Goal: Task Accomplishment & Management: Manage account settings

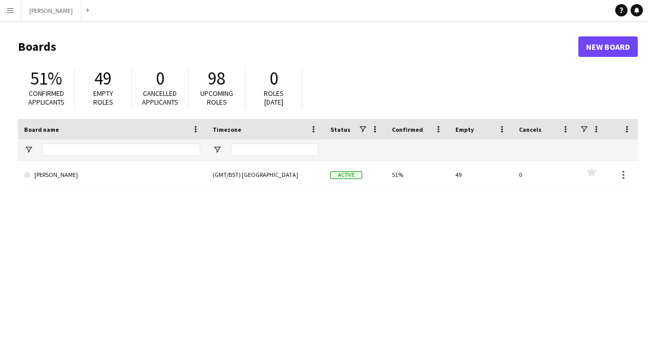
click at [10, 12] on app-icon "Menu" at bounding box center [10, 10] width 8 height 8
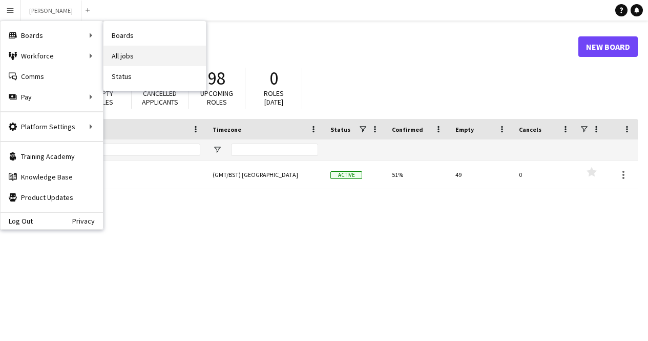
click at [129, 54] on link "All jobs" at bounding box center [155, 56] width 102 height 20
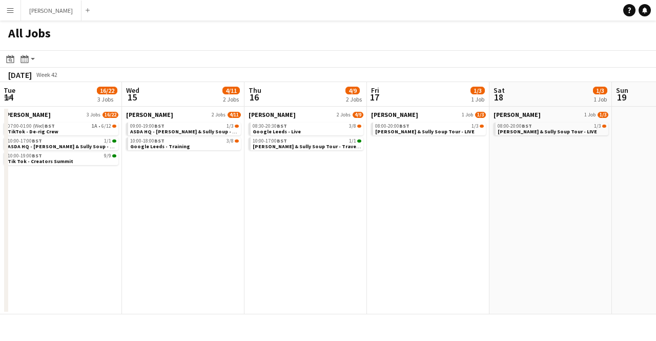
scroll to position [0, 373]
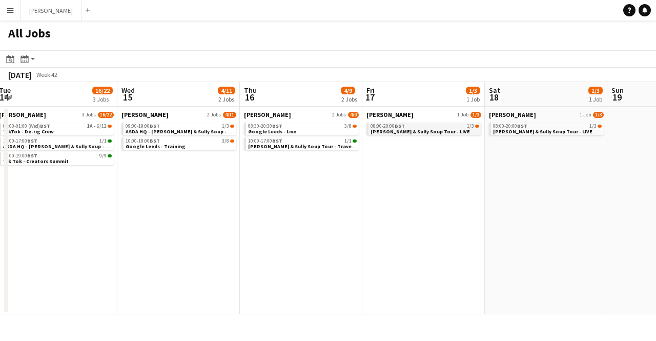
click at [444, 134] on app-brief-job-card "08:00-20:00 BST 1/3 Cully & Sully Soup Tour - LIVE" at bounding box center [423, 128] width 115 height 13
click at [432, 127] on div "08:00-20:00 BST 1/3" at bounding box center [424, 125] width 109 height 5
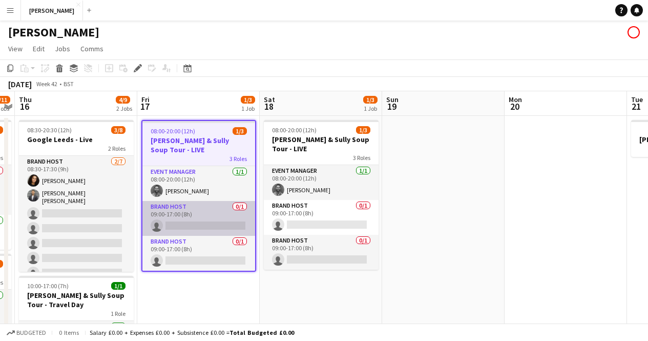
click at [171, 209] on app-card-role "Brand Host 0/1 09:00-17:00 (8h) single-neutral-actions" at bounding box center [198, 218] width 113 height 35
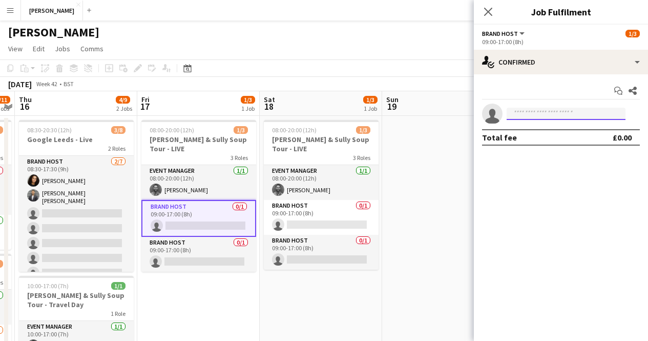
click at [538, 111] on input at bounding box center [566, 114] width 119 height 12
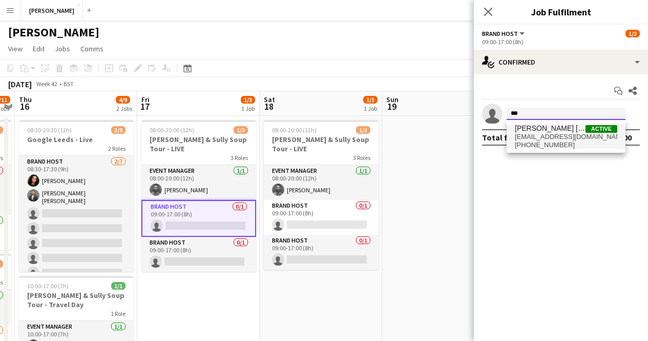
type input "***"
click at [538, 143] on span "[PHONE_NUMBER]" at bounding box center [566, 145] width 102 height 8
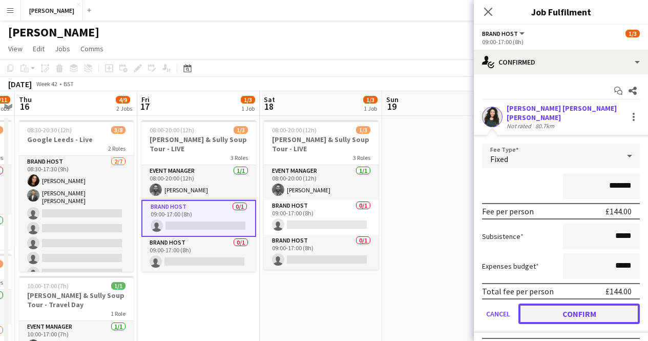
click at [562, 308] on button "Confirm" at bounding box center [579, 313] width 121 height 20
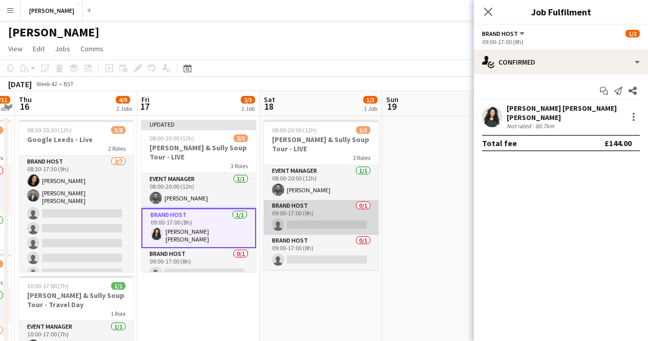
click at [288, 211] on app-card-role "Brand Host 0/1 09:00-17:00 (8h) single-neutral-actions" at bounding box center [321, 217] width 115 height 35
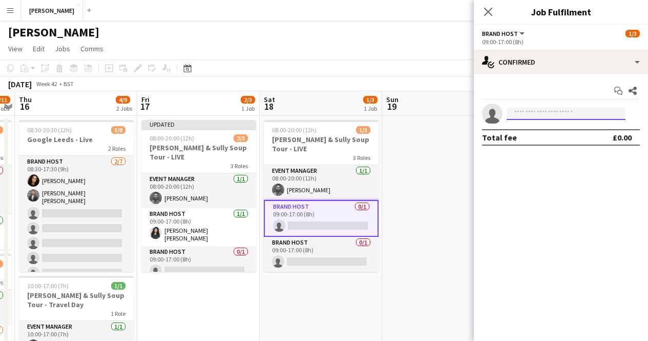
click at [584, 110] on input at bounding box center [566, 114] width 119 height 12
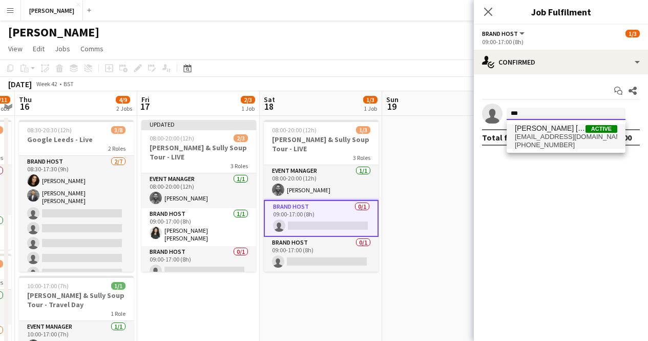
type input "***"
click at [562, 141] on span "[PHONE_NUMBER]" at bounding box center [566, 145] width 102 height 8
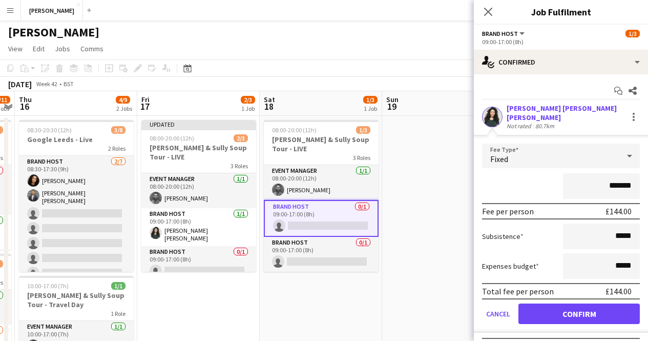
click at [588, 295] on form "Fee Type Fixed ******* Fee per person £144.00 Subsistence ***** Expenses budget…" at bounding box center [561, 237] width 174 height 189
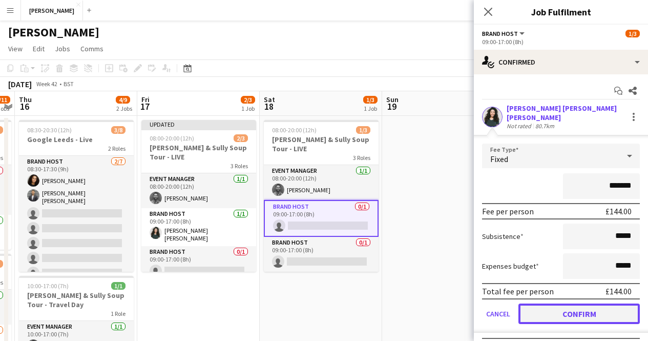
click at [585, 303] on button "Confirm" at bounding box center [579, 313] width 121 height 20
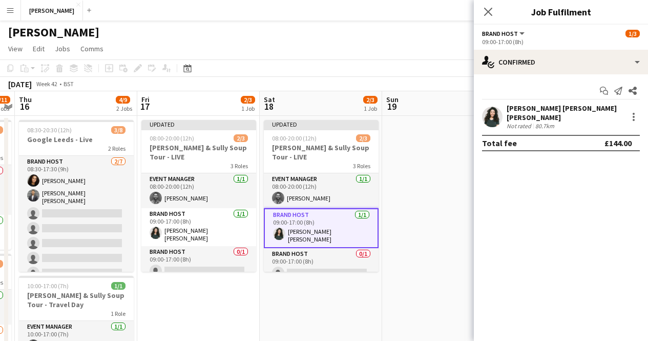
click at [448, 239] on app-date-cell at bounding box center [443, 334] width 122 height 436
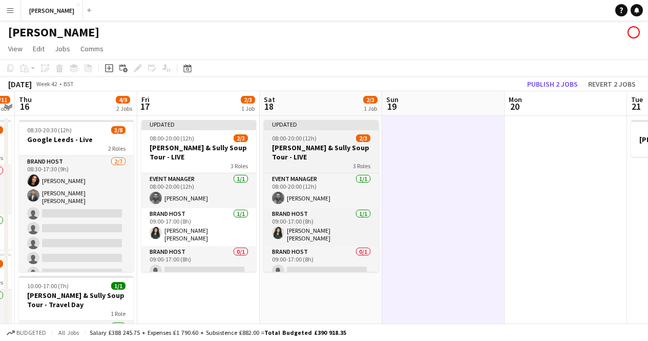
click at [320, 161] on div "3 Roles" at bounding box center [321, 165] width 115 height 8
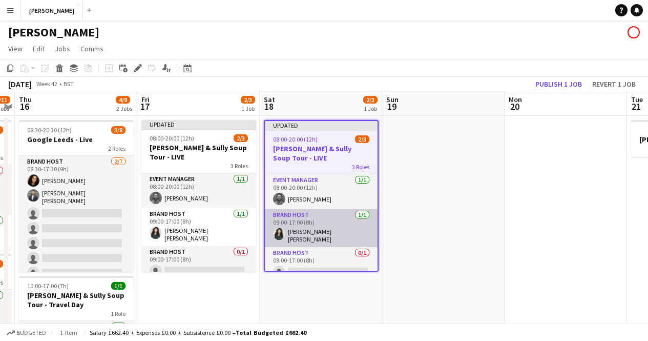
click at [316, 218] on app-card-role "Brand Host [DATE] 09:00-17:00 (8h) [PERSON_NAME] [PERSON_NAME] [PERSON_NAME]" at bounding box center [321, 228] width 113 height 38
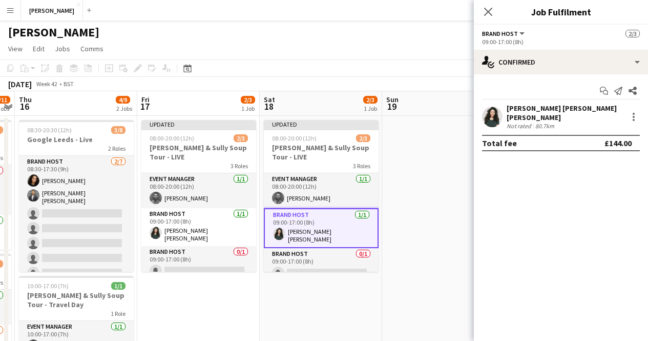
click at [523, 48] on app-options-switcher "Brand Host All roles Brand Host [DATE] 09:00-17:00 (8h)" at bounding box center [561, 37] width 174 height 25
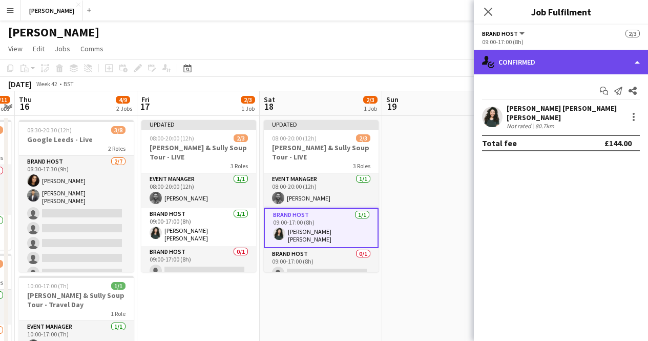
click at [523, 66] on div "single-neutral-actions-check-2 Confirmed" at bounding box center [561, 62] width 174 height 25
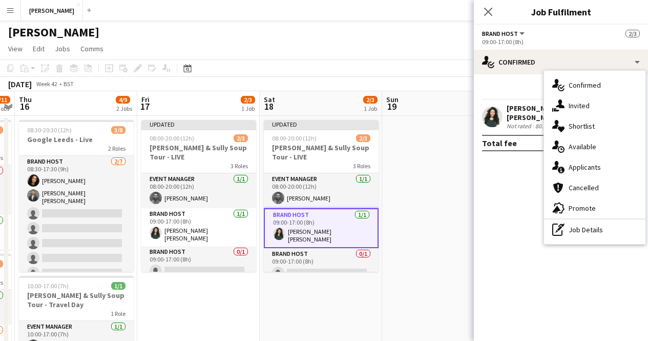
click at [498, 45] on div "09:00-17:00 (8h)" at bounding box center [561, 42] width 158 height 8
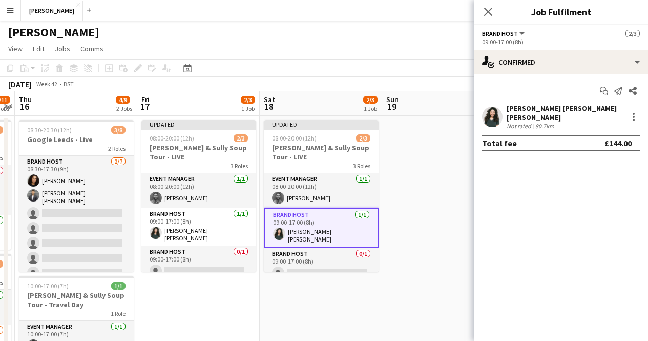
click at [495, 27] on app-options-switcher "Brand Host All roles Brand Host [DATE] 09:00-17:00 (8h)" at bounding box center [561, 37] width 174 height 25
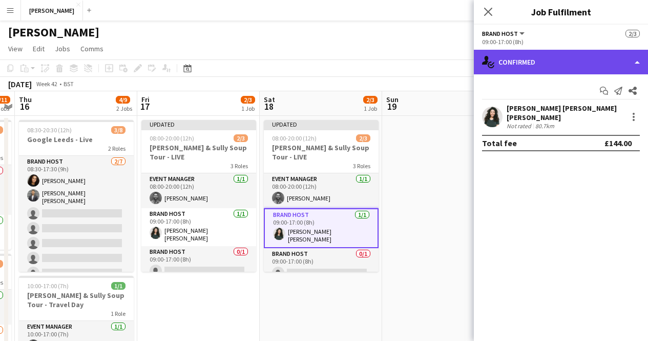
click at [642, 67] on div "single-neutral-actions-check-2 Confirmed" at bounding box center [561, 62] width 174 height 25
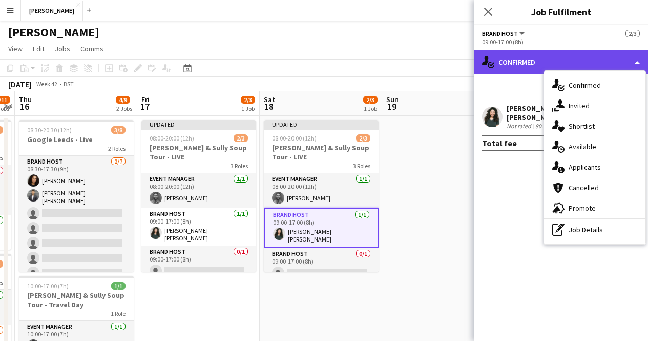
click at [636, 63] on div "single-neutral-actions-check-2 Confirmed" at bounding box center [561, 62] width 174 height 25
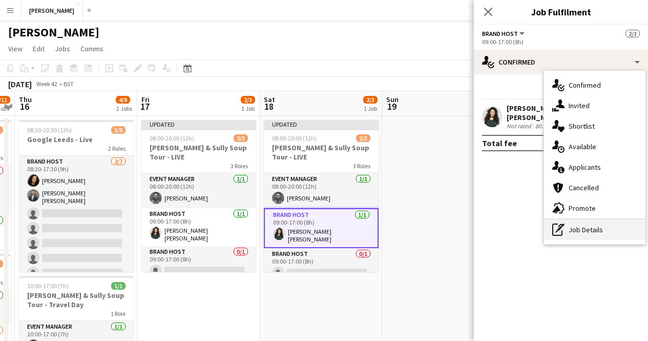
click at [575, 226] on div "pen-write Job Details" at bounding box center [594, 229] width 101 height 20
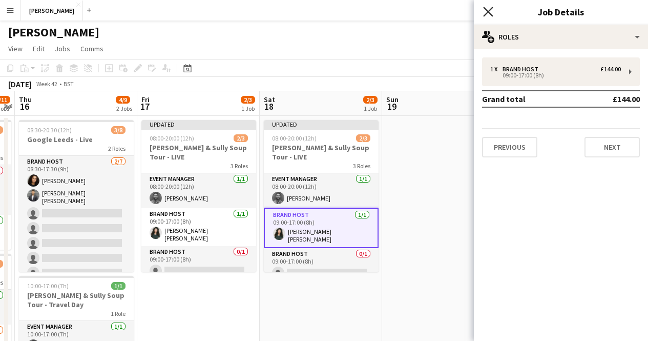
click at [489, 15] on icon "Close pop-in" at bounding box center [488, 12] width 10 height 10
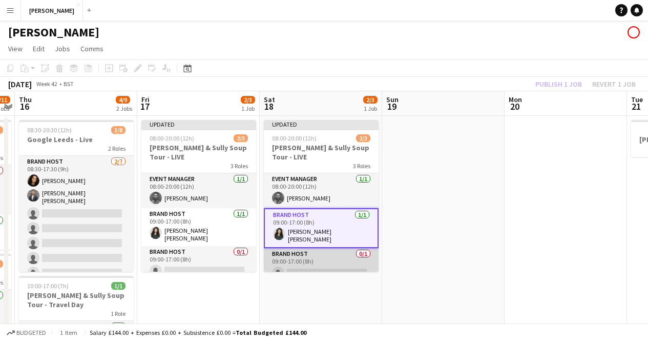
click at [342, 265] on app-card-role "Brand Host 0/1 09:00-17:00 (8h) single-neutral-actions" at bounding box center [321, 265] width 115 height 35
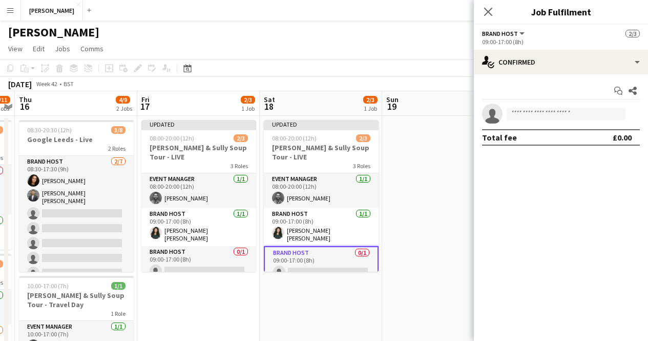
click at [581, 233] on mat-expansion-panel "check Confirmed Start chat Share single-neutral-actions Total fee £0.00" at bounding box center [561, 207] width 174 height 266
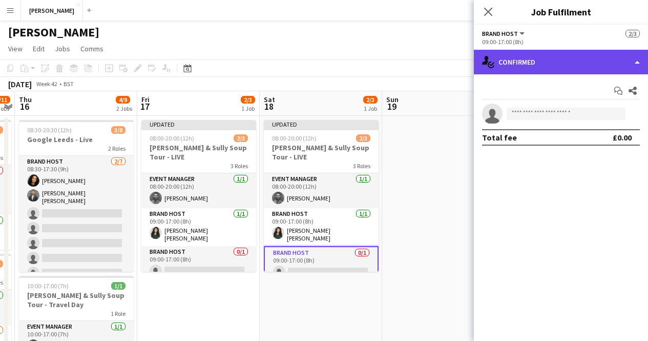
click at [524, 60] on div "single-neutral-actions-check-2 Confirmed" at bounding box center [561, 62] width 174 height 25
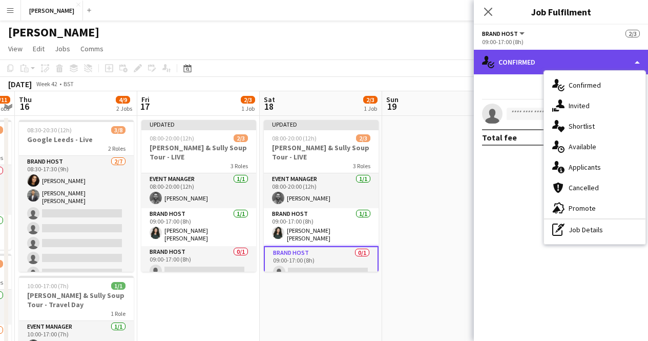
click at [524, 60] on div "single-neutral-actions-check-2 Confirmed" at bounding box center [561, 62] width 174 height 25
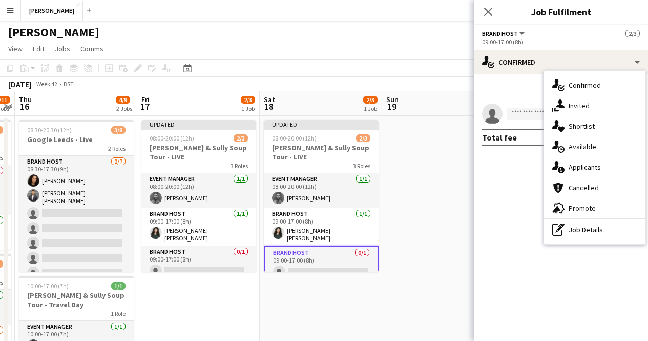
click at [506, 28] on app-options-switcher "Brand Host All roles Brand Host [DATE] 09:00-17:00 (8h)" at bounding box center [561, 37] width 174 height 25
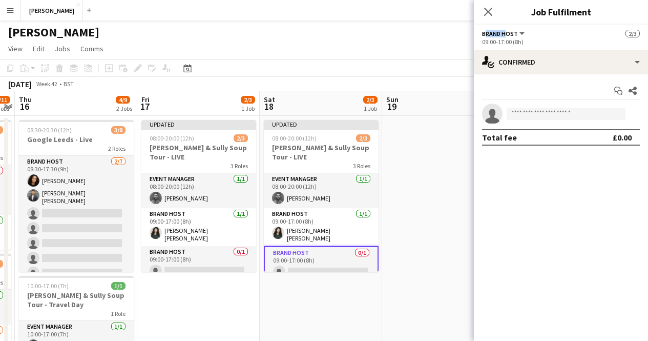
click at [506, 28] on app-options-switcher "Brand Host All roles Brand Host [DATE] 09:00-17:00 (8h)" at bounding box center [561, 37] width 174 height 25
click at [519, 34] on button "Brand Host" at bounding box center [504, 34] width 44 height 8
click at [515, 48] on li "All roles" at bounding box center [516, 51] width 51 height 9
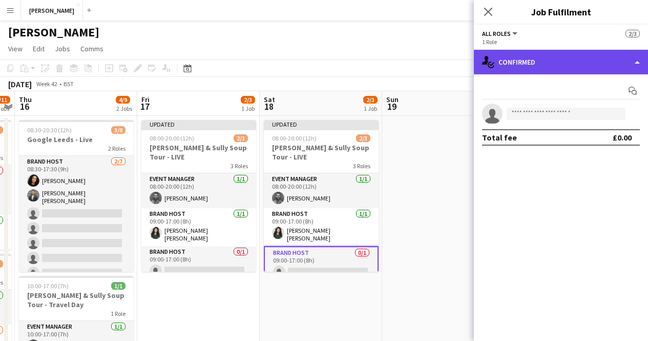
click at [530, 56] on div "single-neutral-actions-check-2 Confirmed" at bounding box center [561, 62] width 174 height 25
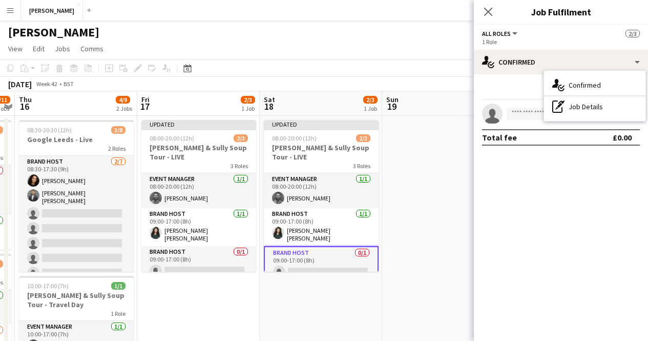
click at [538, 170] on mat-expansion-panel "check Confirmed Start chat single-neutral-actions Total fee £0.00" at bounding box center [561, 207] width 174 height 266
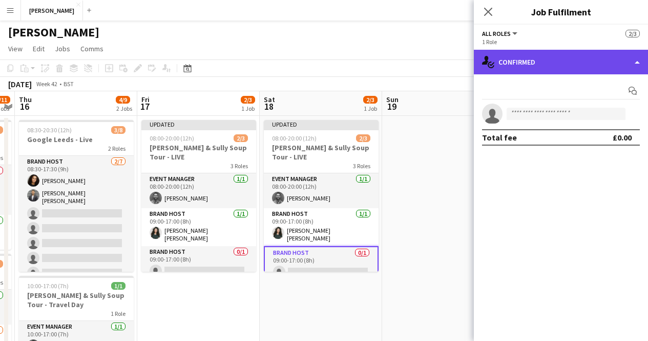
click at [513, 58] on div "single-neutral-actions-check-2 Confirmed" at bounding box center [561, 62] width 174 height 25
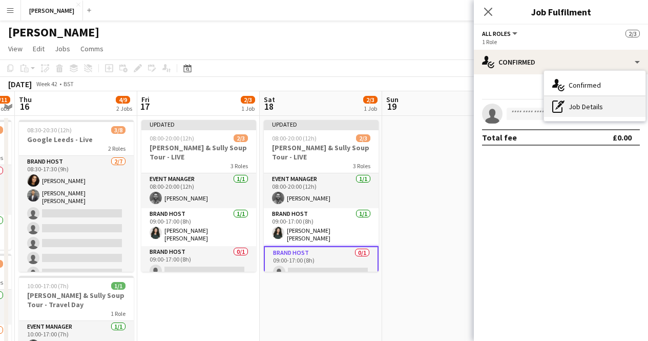
click at [582, 98] on div "pen-write Job Details" at bounding box center [594, 106] width 101 height 20
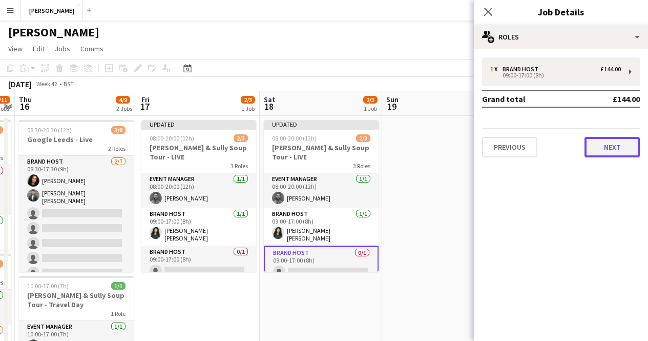
click at [600, 147] on button "Next" at bounding box center [612, 147] width 55 height 20
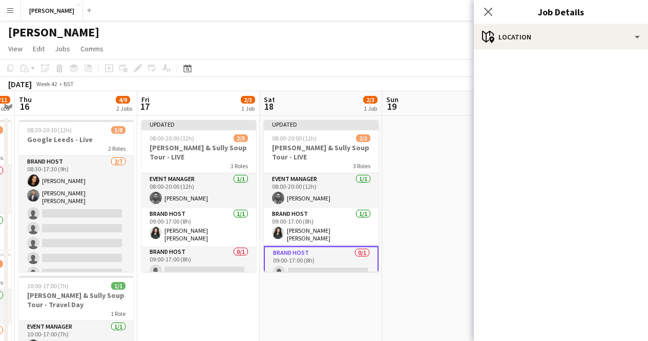
click at [410, 181] on app-date-cell at bounding box center [443, 334] width 122 height 436
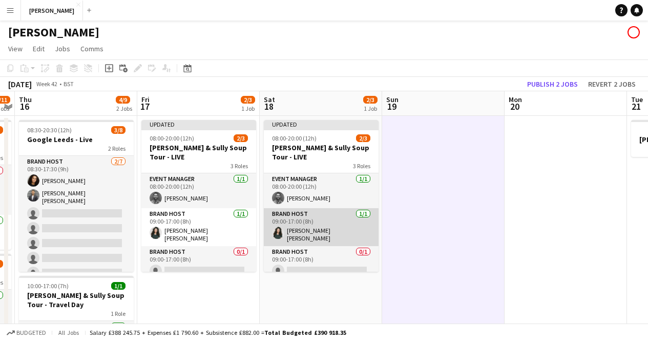
click at [294, 214] on app-card-role "Brand Host [DATE] 09:00-17:00 (8h) [PERSON_NAME] [PERSON_NAME] [PERSON_NAME]" at bounding box center [321, 227] width 115 height 38
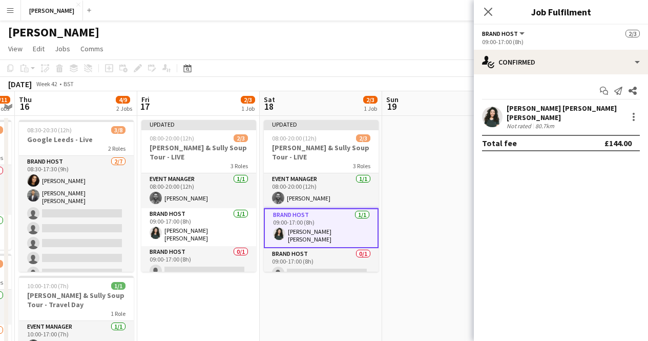
click at [519, 32] on button "Brand Host" at bounding box center [504, 34] width 44 height 8
click at [521, 73] on div "All roles Brand Host" at bounding box center [517, 59] width 68 height 43
click at [577, 38] on div "09:00-17:00 (8h)" at bounding box center [561, 42] width 158 height 8
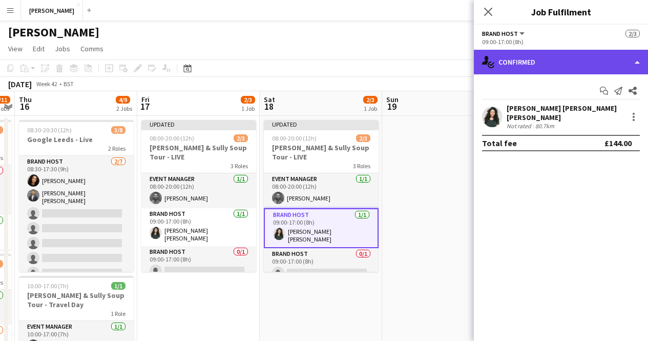
click at [633, 63] on div "single-neutral-actions-check-2 Confirmed" at bounding box center [561, 62] width 174 height 25
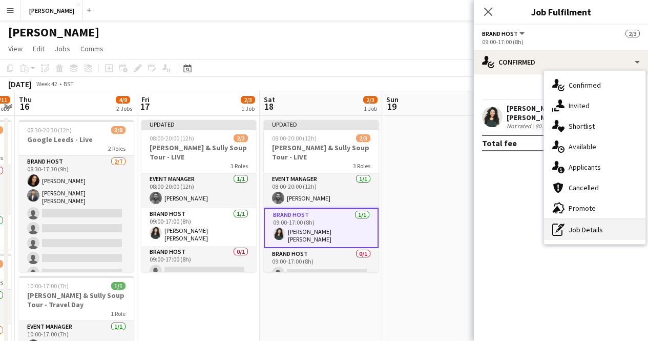
click at [573, 233] on div "pen-write Job Details" at bounding box center [594, 229] width 101 height 20
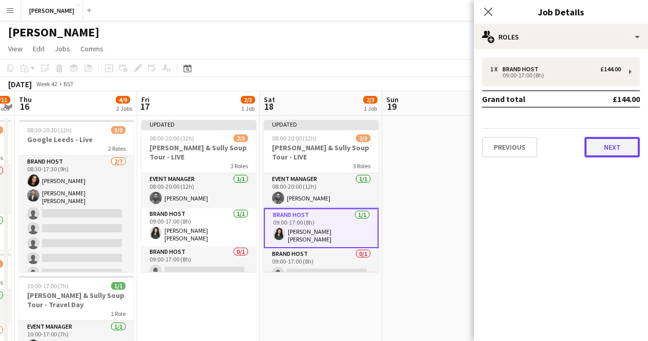
click at [612, 139] on button "Next" at bounding box center [612, 147] width 55 height 20
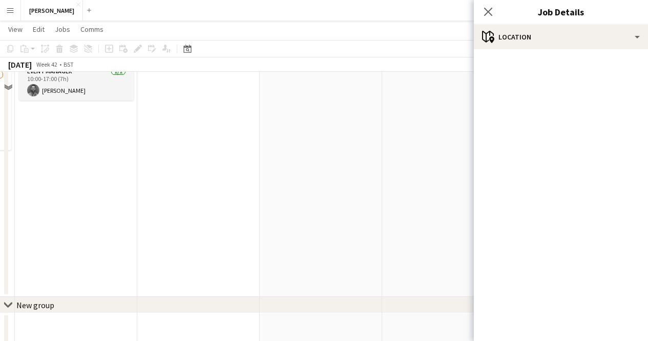
scroll to position [261, 0]
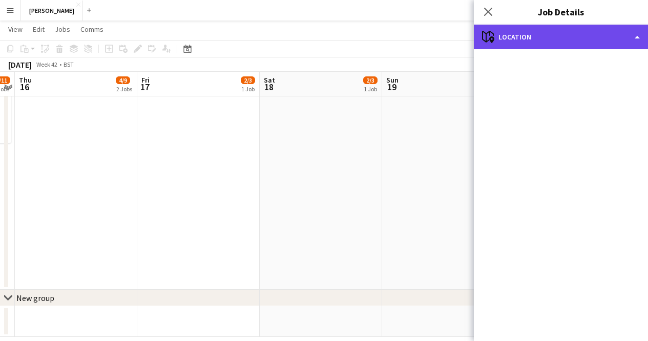
click at [629, 35] on div "maps-pin-1 Location" at bounding box center [561, 37] width 174 height 25
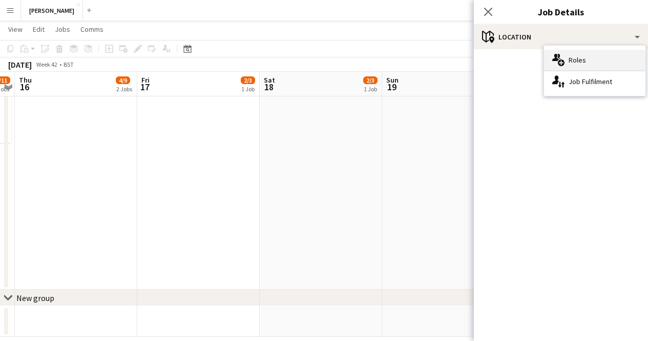
click at [575, 55] on span "Roles" at bounding box center [577, 59] width 17 height 9
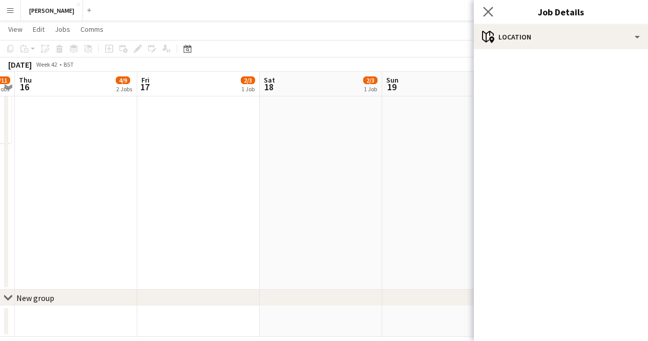
click at [485, 5] on app-icon "Close pop-in" at bounding box center [488, 12] width 15 height 15
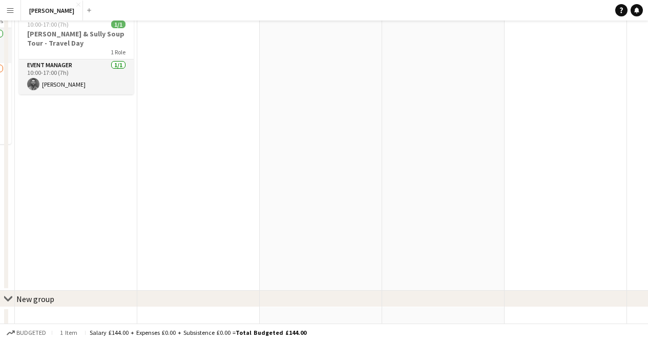
scroll to position [0, 0]
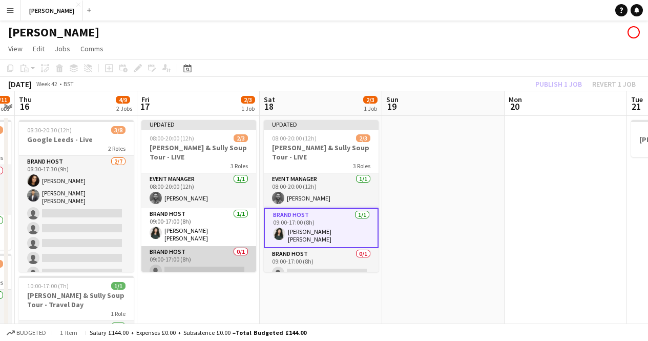
click at [208, 246] on app-card-role "Brand Host 0/1 09:00-17:00 (8h) single-neutral-actions" at bounding box center [198, 263] width 115 height 35
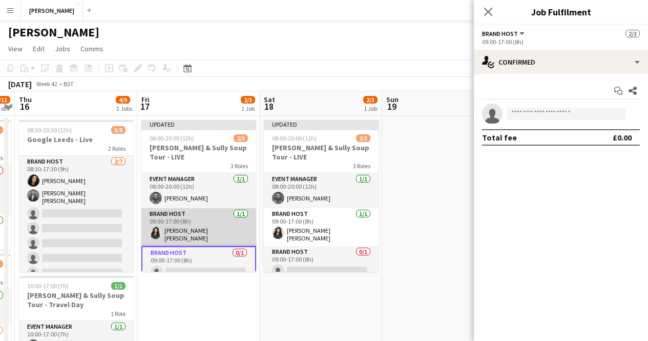
click at [217, 209] on app-card-role "Brand Host [DATE] 09:00-17:00 (8h) [PERSON_NAME] [PERSON_NAME] [PERSON_NAME]" at bounding box center [198, 227] width 115 height 38
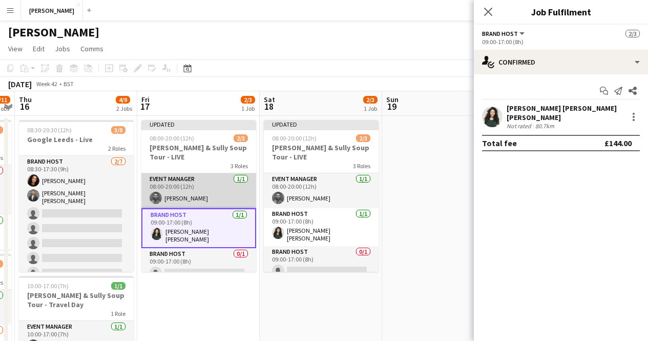
click at [205, 185] on app-card-role "Event Manager [DATE] 08:00-20:00 (12h) [PERSON_NAME]" at bounding box center [198, 190] width 115 height 35
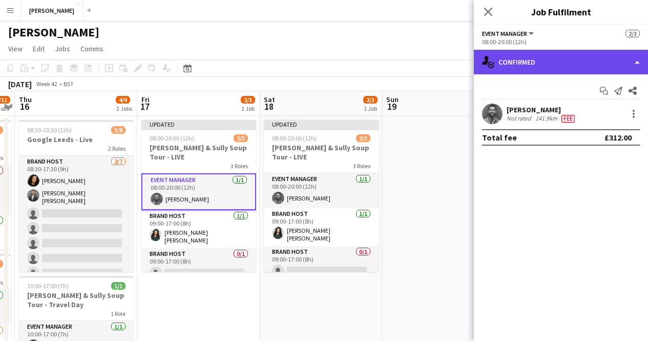
click at [630, 60] on div "single-neutral-actions-check-2 Confirmed" at bounding box center [561, 62] width 174 height 25
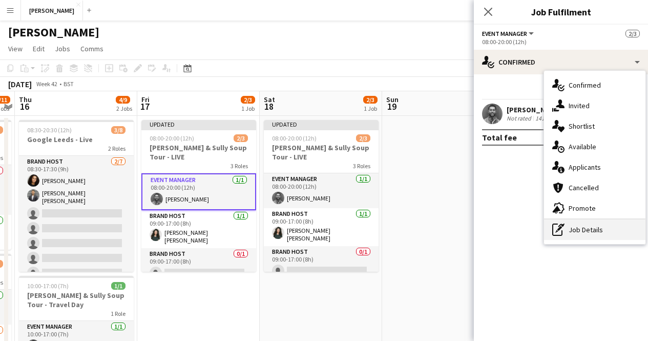
click at [577, 231] on div "pen-write Job Details" at bounding box center [594, 229] width 101 height 20
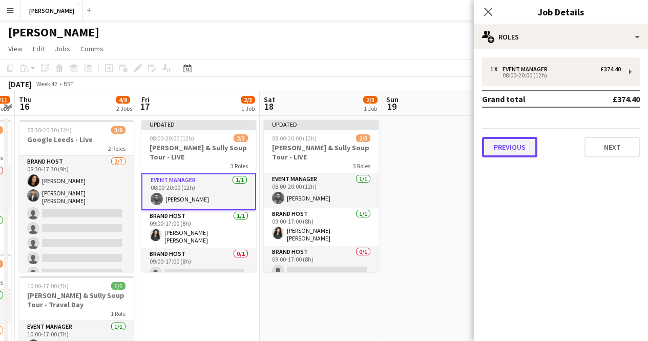
click at [517, 156] on button "Previous" at bounding box center [509, 147] width 55 height 20
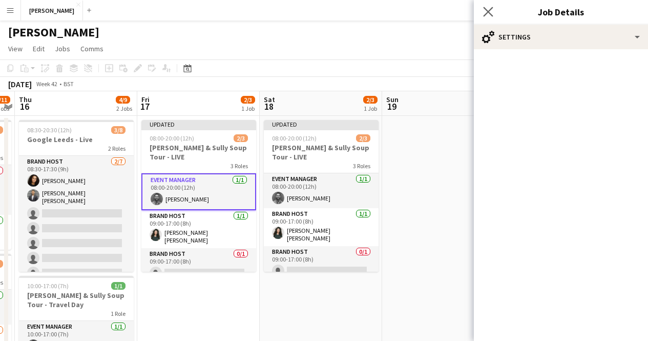
click at [483, 17] on app-icon "Close pop-in" at bounding box center [488, 12] width 15 height 15
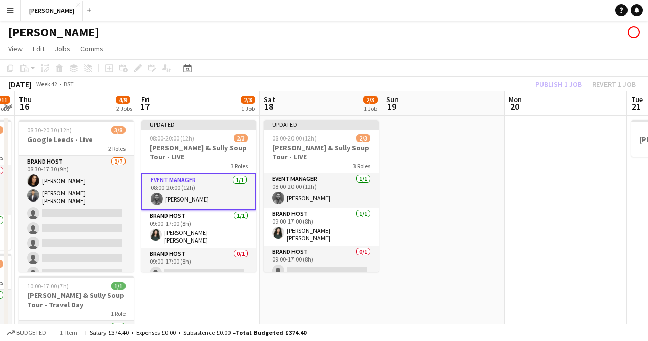
click at [566, 196] on app-date-cell at bounding box center [566, 334] width 122 height 436
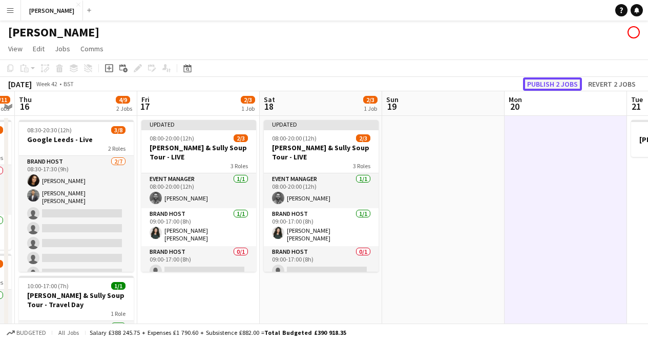
click at [550, 86] on button "Publish 2 jobs" at bounding box center [552, 83] width 59 height 13
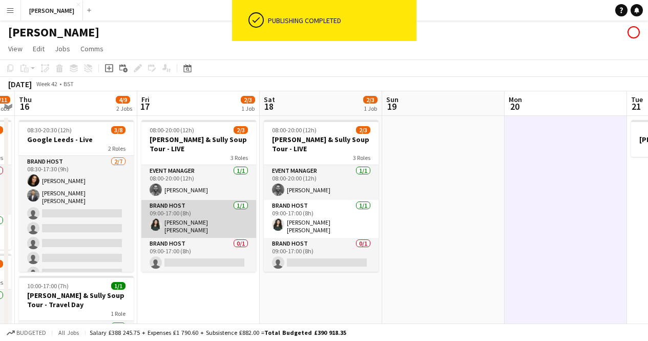
click at [238, 209] on app-card-role "Brand Host [DATE] 09:00-17:00 (8h) [PERSON_NAME] [PERSON_NAME] [PERSON_NAME]" at bounding box center [198, 219] width 115 height 38
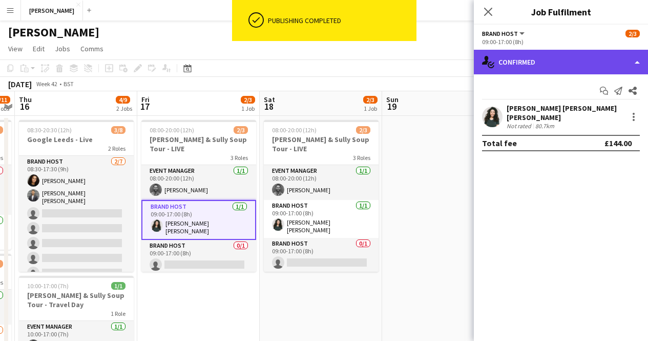
click at [645, 58] on div "single-neutral-actions-check-2 Confirmed" at bounding box center [561, 62] width 174 height 25
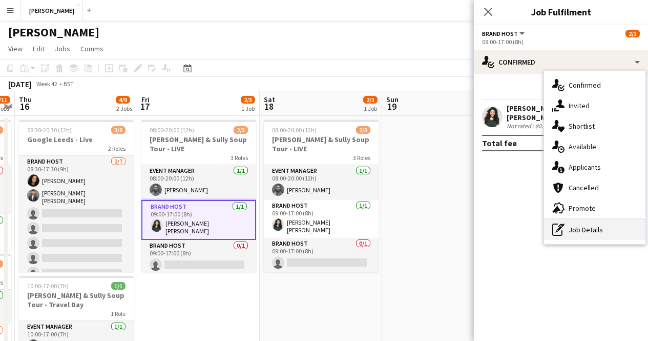
click at [582, 234] on div "pen-write Job Details" at bounding box center [594, 229] width 101 height 20
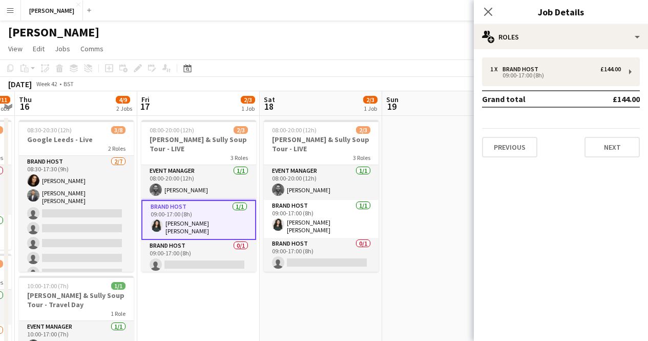
click at [616, 136] on div "Previous Next" at bounding box center [561, 142] width 158 height 29
click at [616, 139] on button "Next" at bounding box center [612, 147] width 55 height 20
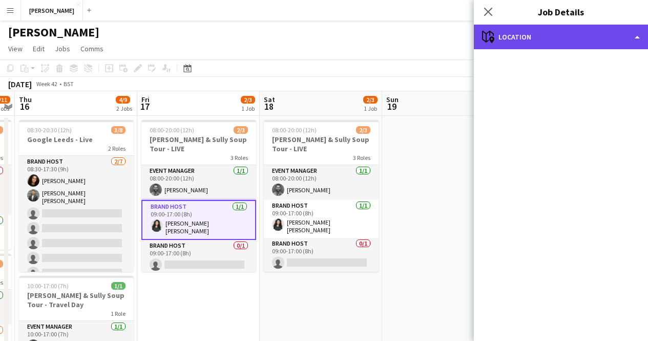
click at [630, 37] on div "maps-pin-1 Location" at bounding box center [561, 37] width 174 height 25
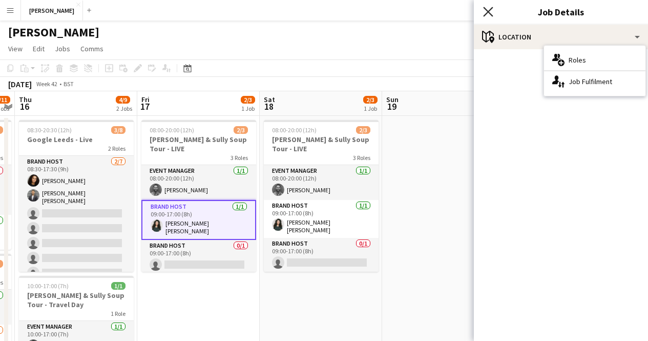
click at [490, 15] on icon "Close pop-in" at bounding box center [488, 12] width 10 height 10
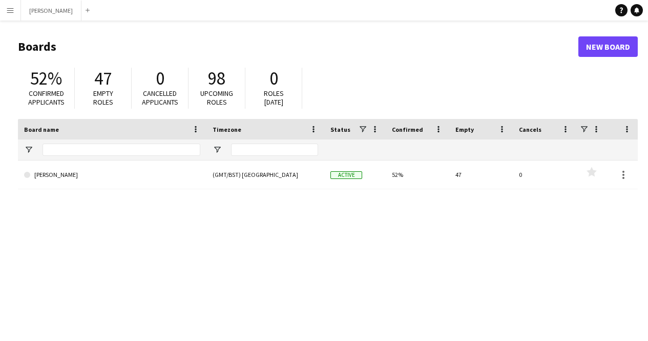
click at [6, 14] on button "Menu" at bounding box center [10, 10] width 20 height 20
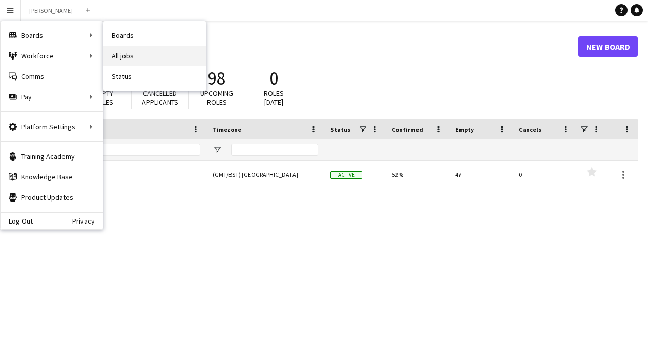
click at [138, 56] on link "All jobs" at bounding box center [155, 56] width 102 height 20
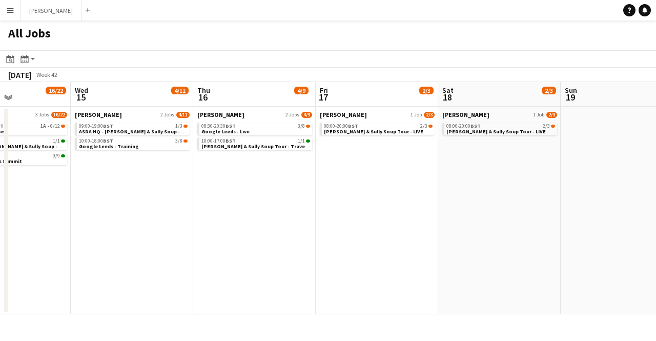
scroll to position [0, 420]
click at [420, 131] on link "08:00-20:00 BST 2/3 Cully & Sully Soup Tour - LIVE" at bounding box center [377, 128] width 109 height 12
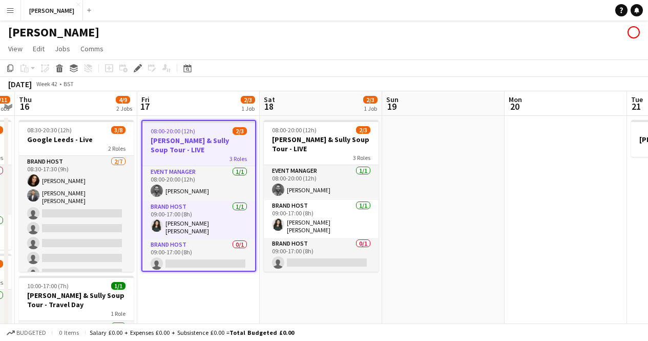
click at [212, 140] on h3 "[PERSON_NAME] & Sully Soup Tour - LIVE" at bounding box center [198, 145] width 113 height 18
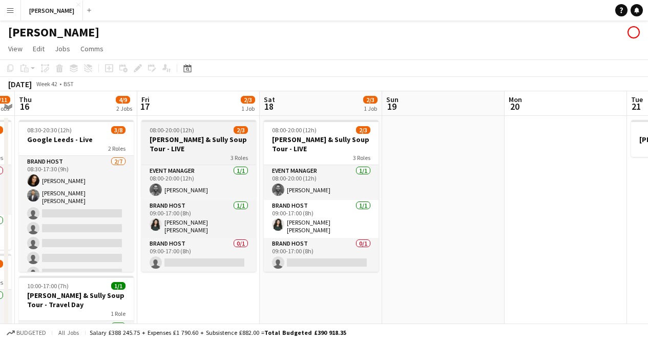
click at [212, 140] on h3 "[PERSON_NAME] & Sully Soup Tour - LIVE" at bounding box center [198, 144] width 115 height 18
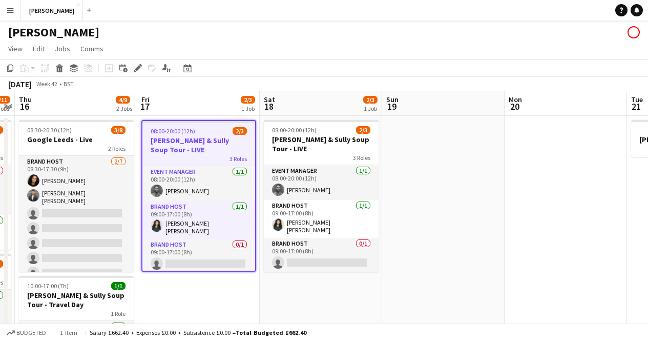
click at [212, 140] on h3 "[PERSON_NAME] & Sully Soup Tour - LIVE" at bounding box center [198, 145] width 113 height 18
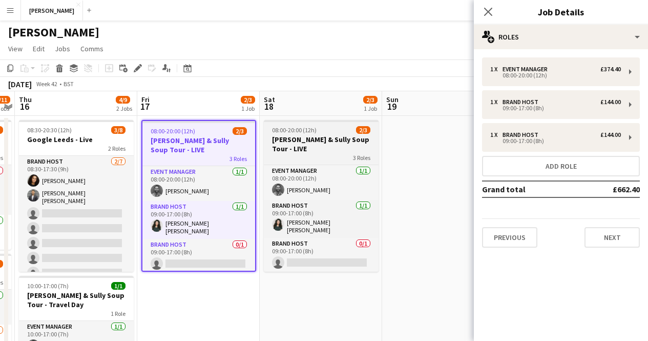
click at [307, 135] on h3 "[PERSON_NAME] & Sully Soup Tour - LIVE" at bounding box center [321, 144] width 115 height 18
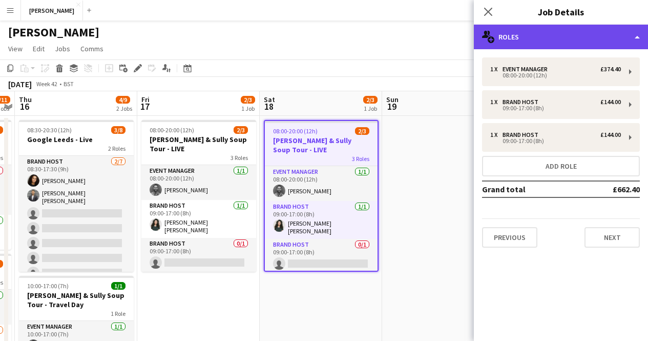
click at [637, 36] on div "multiple-users-add Roles" at bounding box center [561, 37] width 174 height 25
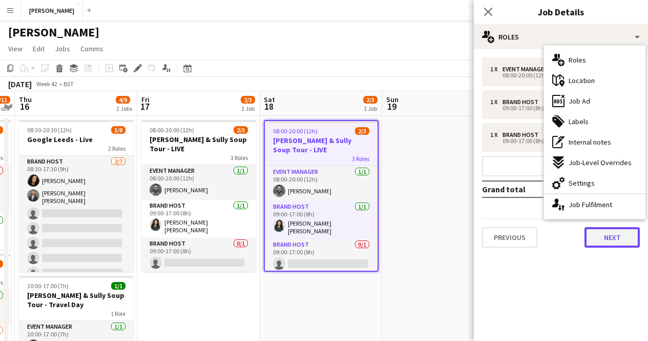
click at [608, 241] on button "Next" at bounding box center [612, 237] width 55 height 20
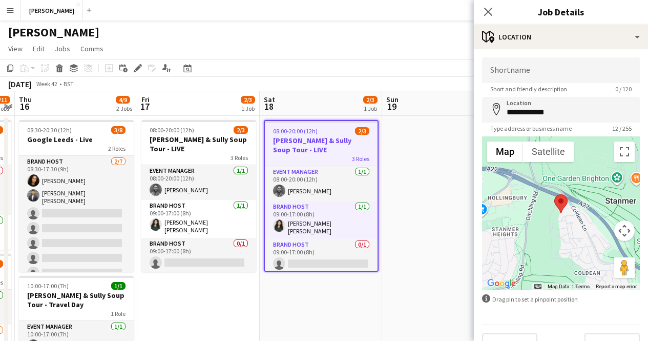
click at [231, 267] on app-date-cell "08:00-20:00 (12h) 2/3 Cully & Sully Soup Tour - LIVE 3 Roles Event Manager 1/1 …" at bounding box center [198, 334] width 122 height 436
